Goal: Communication & Community: Connect with others

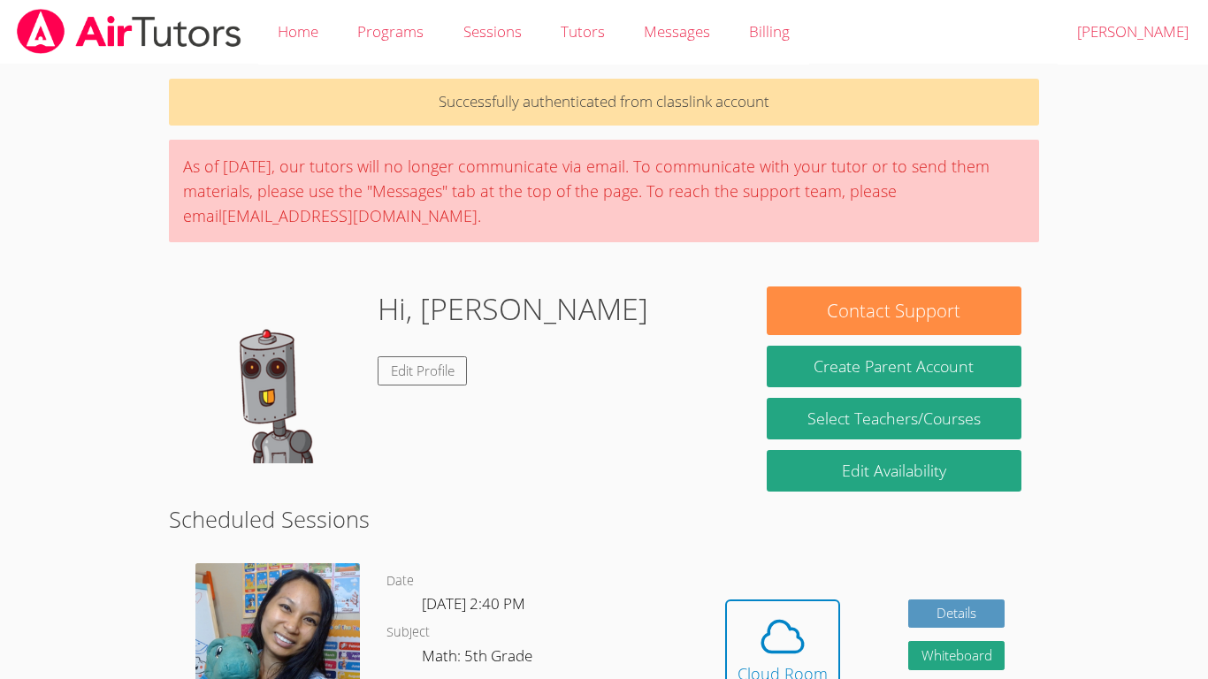
click at [150, 233] on body "Home Programs Sessions Tutors Messages Billing Logout ESTEVAN JR Successfully a…" at bounding box center [604, 339] width 1208 height 679
click at [1069, 293] on body "Home Programs Sessions Tutors Messages Billing Logout ESTEVAN JR Successfully a…" at bounding box center [604, 339] width 1208 height 679
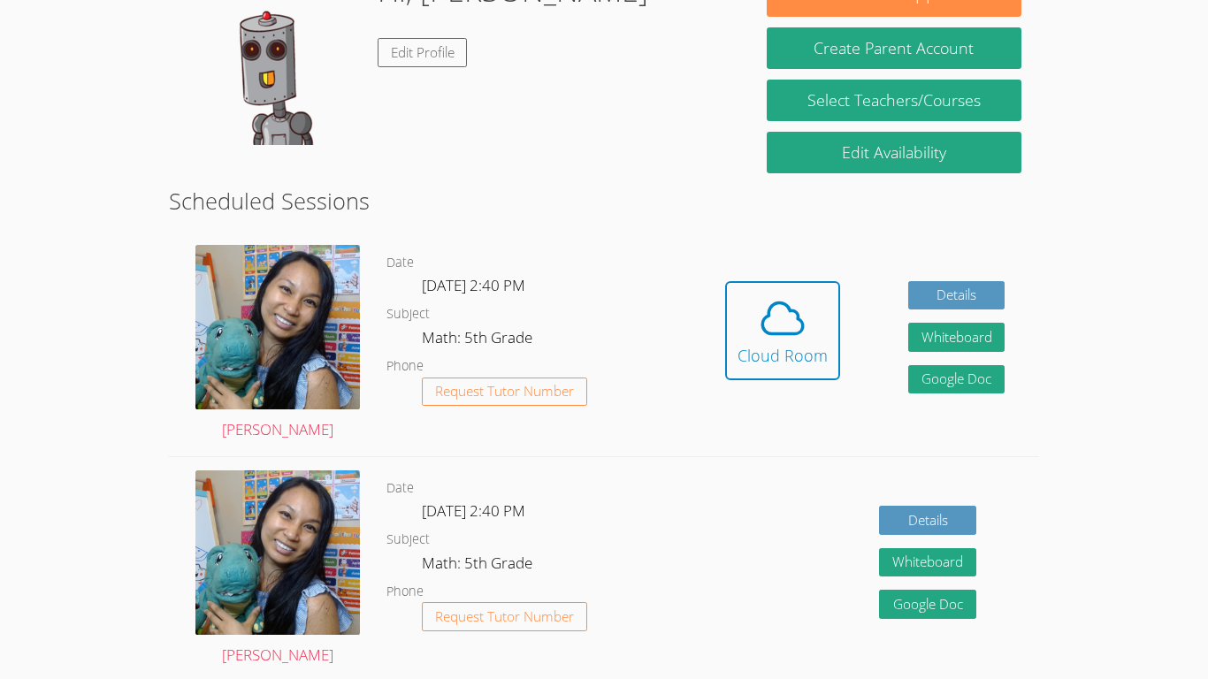
scroll to position [322, 0]
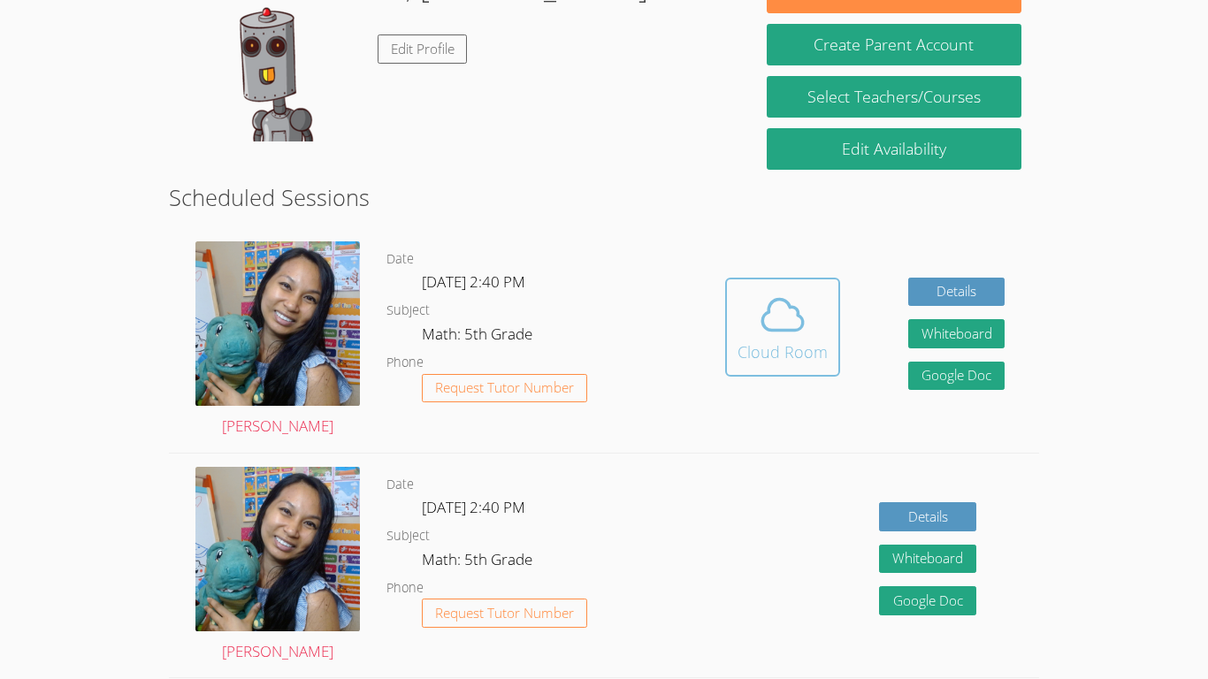
click at [783, 341] on div "Cloud Room" at bounding box center [783, 352] width 90 height 25
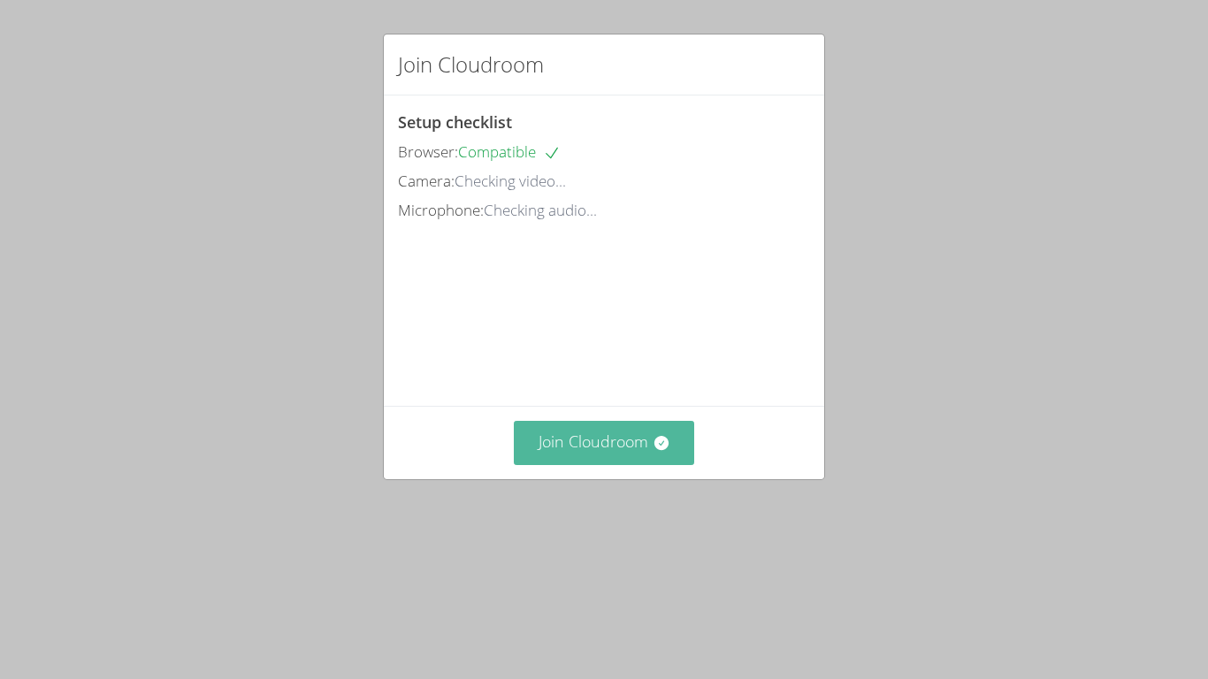
click at [661, 450] on icon at bounding box center [661, 443] width 14 height 14
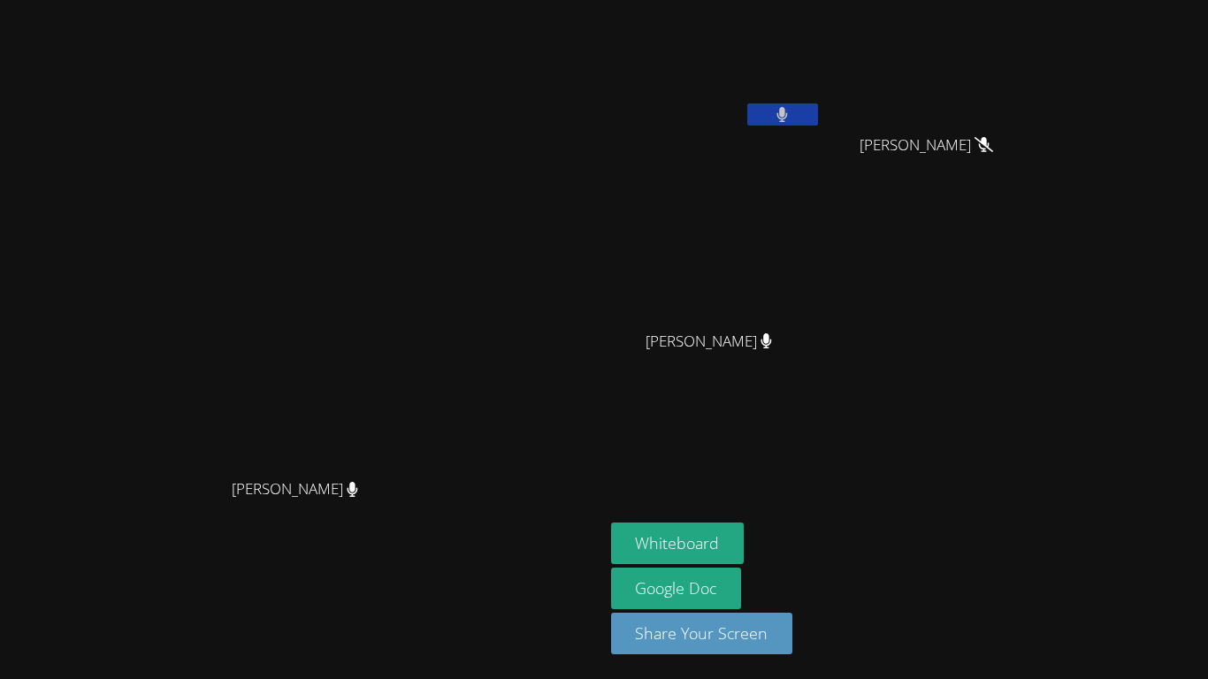
click at [993, 152] on span "[PERSON_NAME]" at bounding box center [927, 146] width 134 height 26
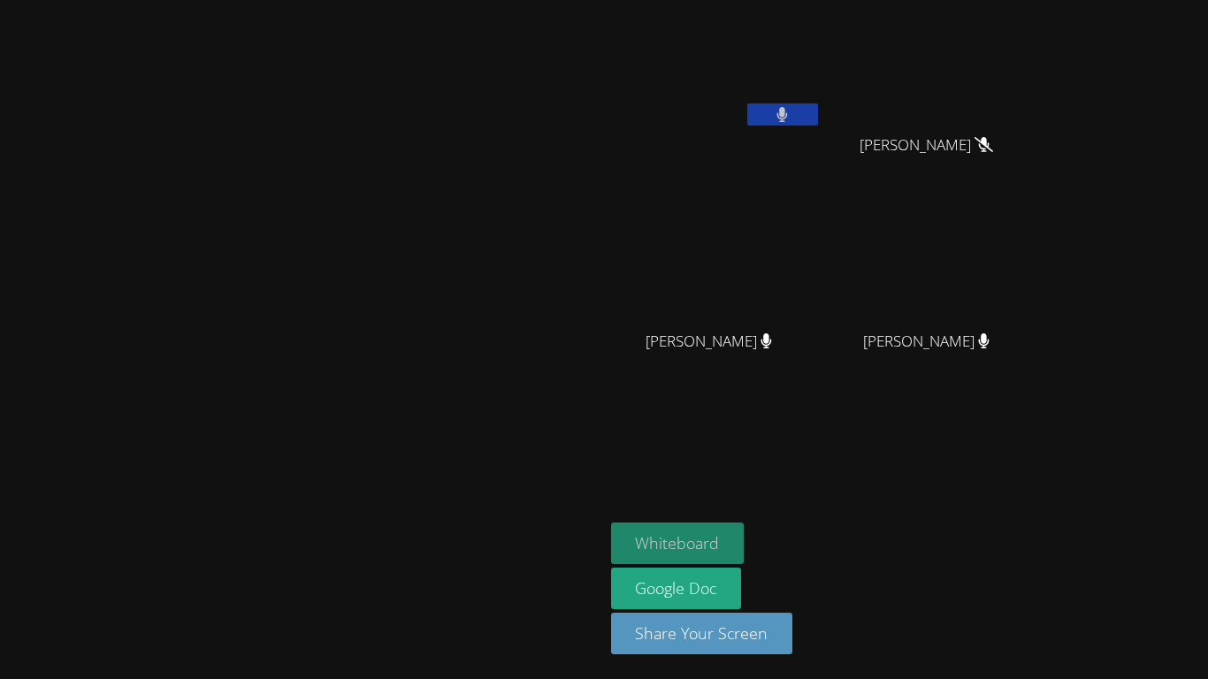
click at [745, 534] on button "Whiteboard" at bounding box center [678, 544] width 134 height 42
click at [745, 548] on button "Whiteboard" at bounding box center [678, 544] width 134 height 42
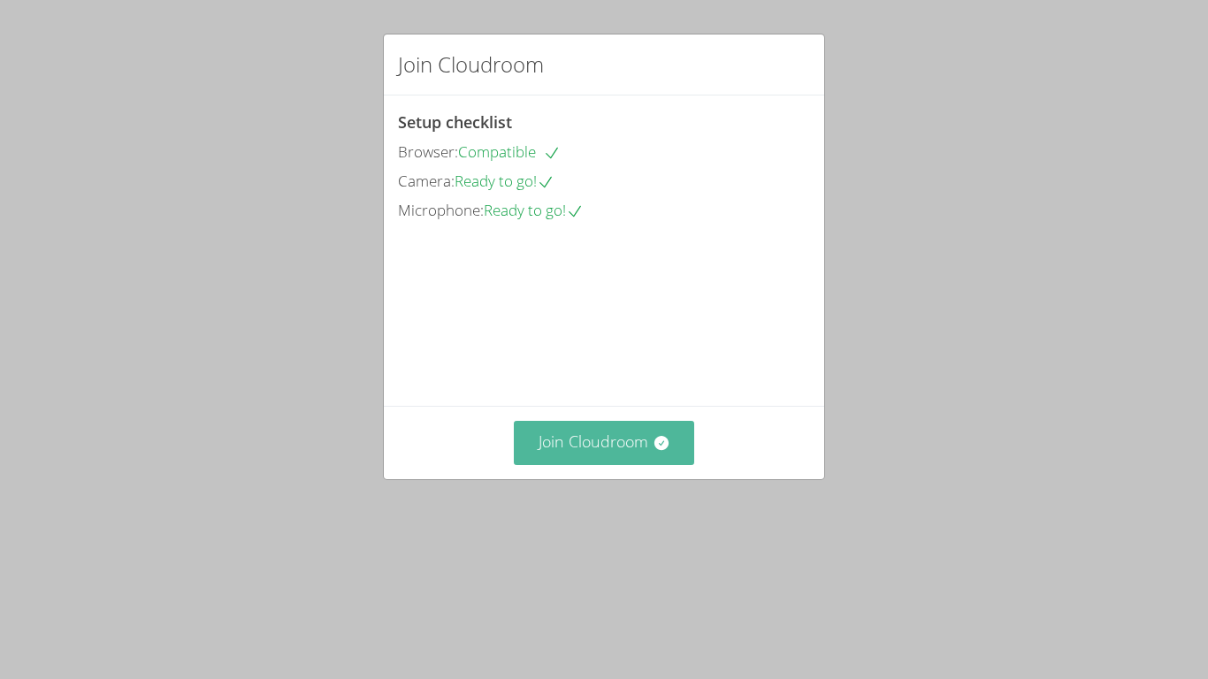
click at [578, 464] on button "Join Cloudroom" at bounding box center [604, 442] width 181 height 43
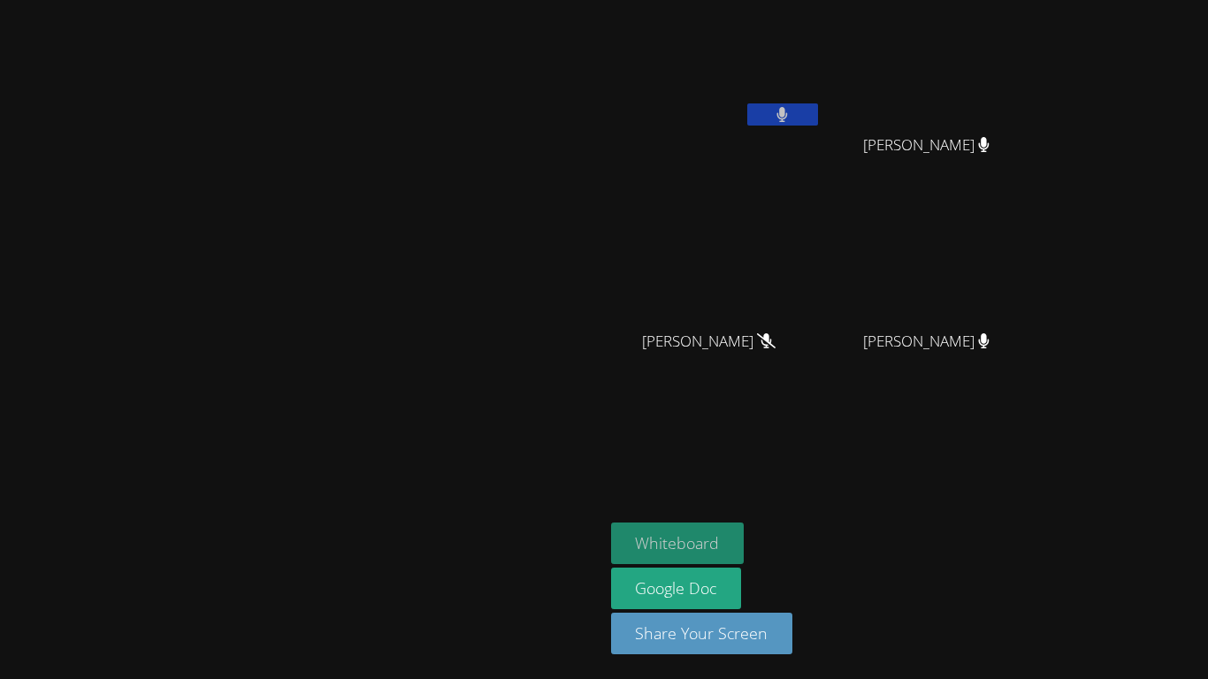
click at [745, 537] on button "Whiteboard" at bounding box center [678, 544] width 134 height 42
